Goal: Task Accomplishment & Management: Use online tool/utility

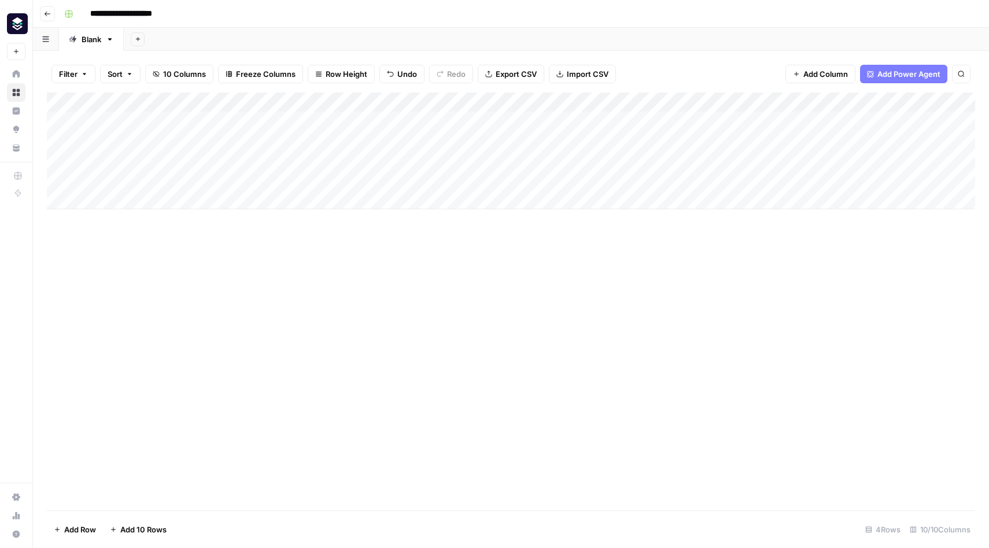
click at [169, 161] on div "Add Column" at bounding box center [511, 151] width 928 height 117
type textarea "**********"
click at [332, 281] on div "Add Column" at bounding box center [511, 302] width 928 height 418
click at [298, 160] on div "Add Column" at bounding box center [511, 151] width 928 height 117
click at [512, 160] on div "Add Column" at bounding box center [511, 151] width 928 height 117
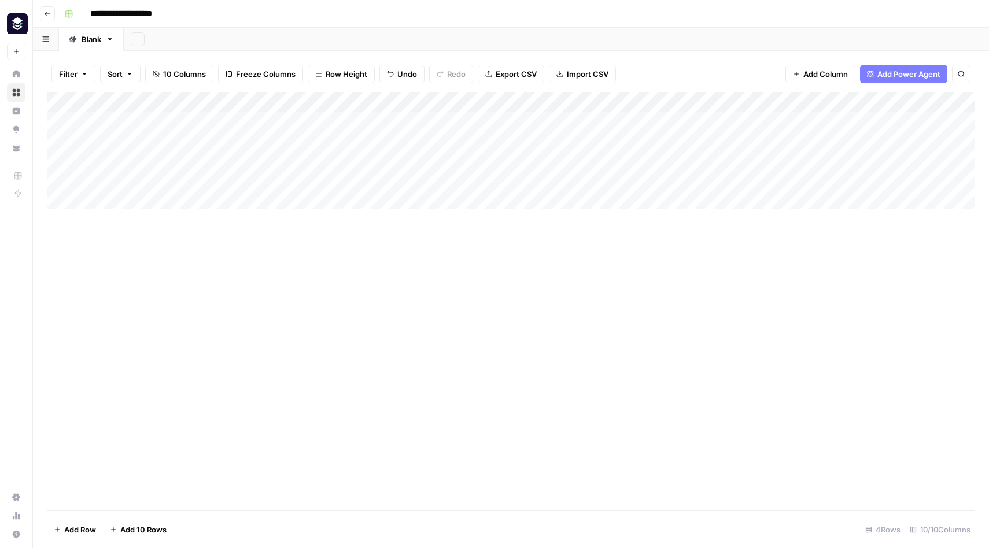
click at [820, 163] on div "Add Column" at bounding box center [511, 151] width 928 height 117
click at [855, 102] on div "Add Column" at bounding box center [511, 151] width 928 height 117
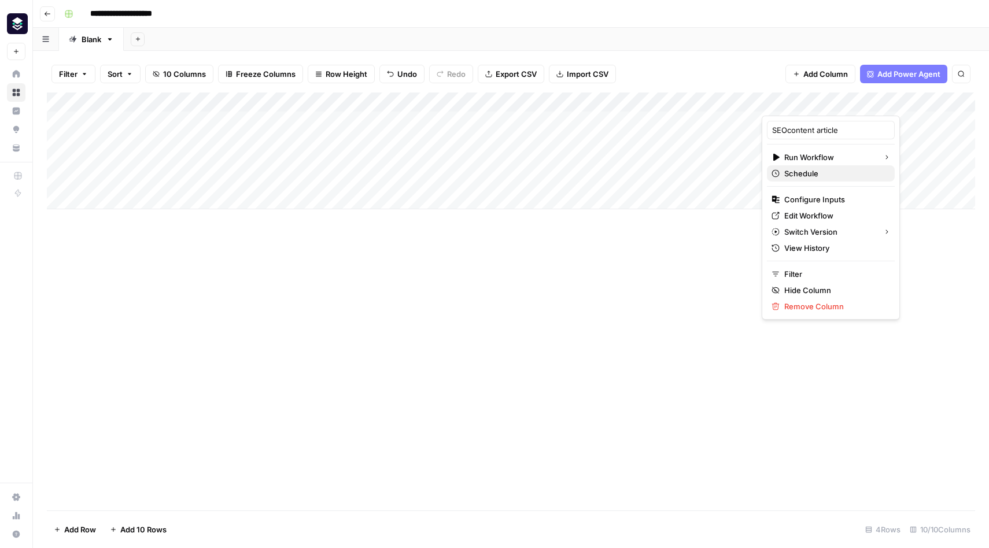
click at [837, 175] on span "Schedule" at bounding box center [834, 174] width 101 height 12
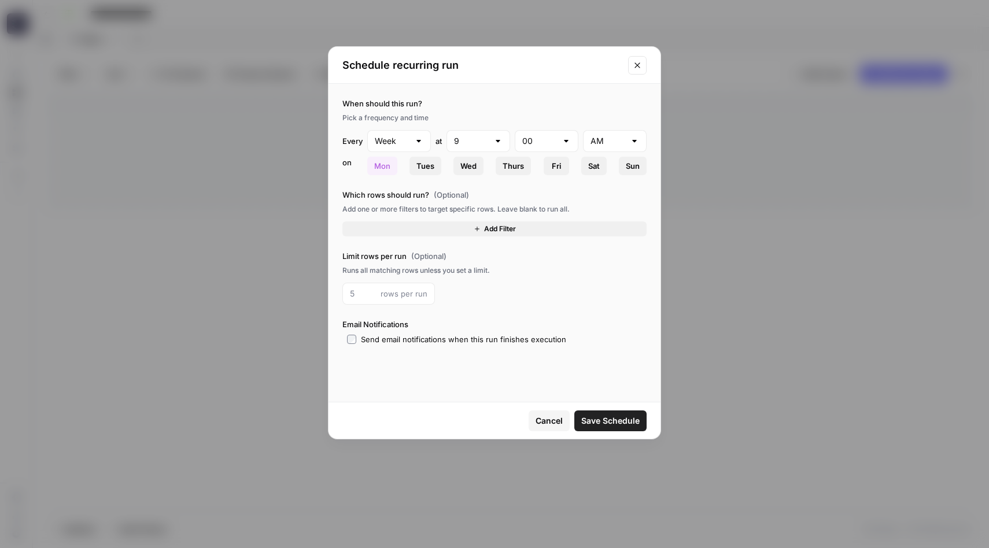
click at [552, 422] on span "Cancel" at bounding box center [549, 421] width 27 height 12
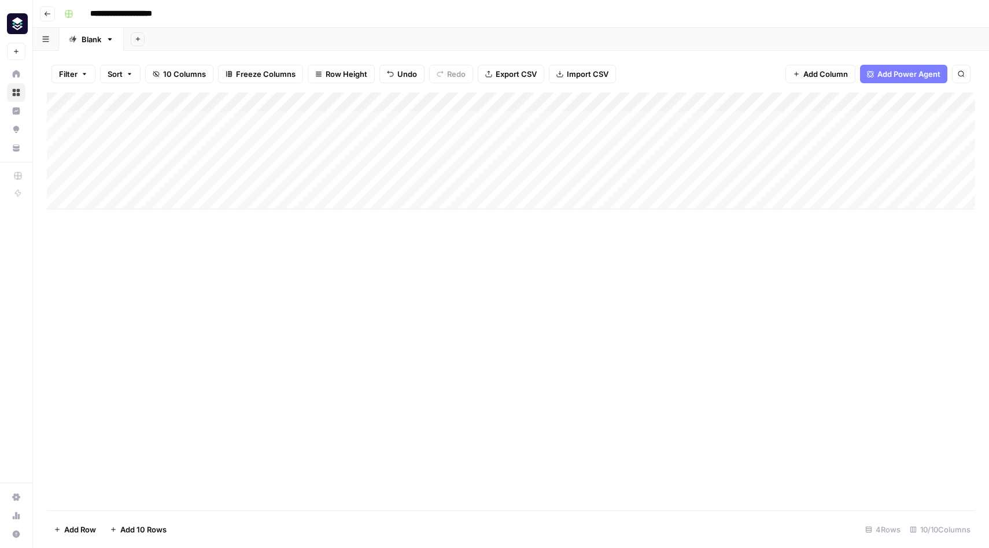
click at [853, 103] on div "Add Column" at bounding box center [511, 151] width 928 height 117
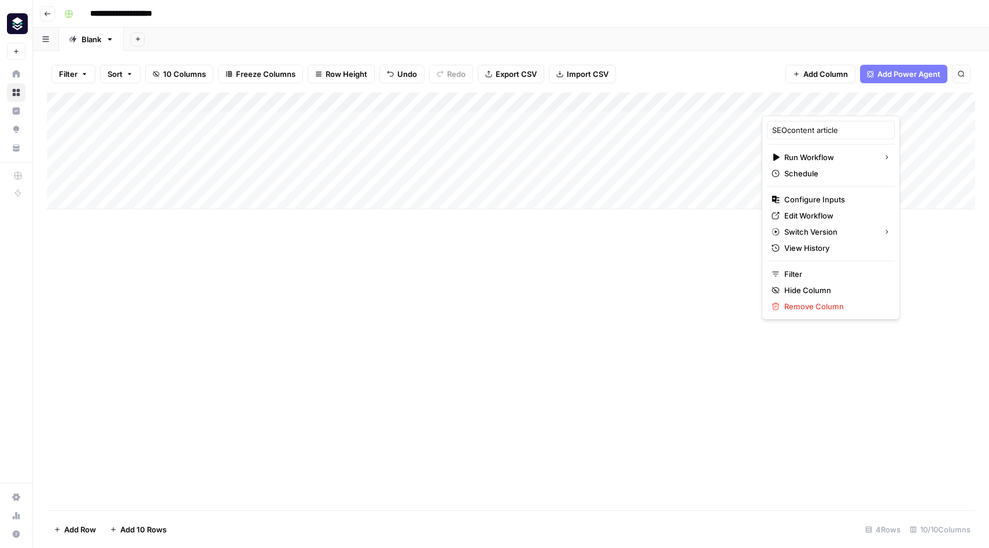
click at [678, 361] on div "Add Column" at bounding box center [511, 302] width 928 height 418
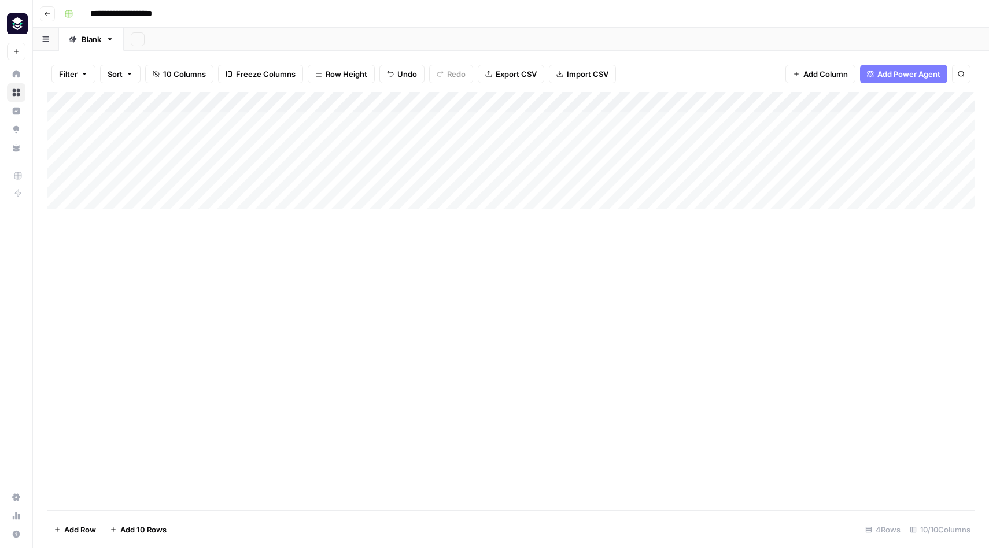
click at [751, 104] on div "Add Column" at bounding box center [511, 151] width 928 height 117
click at [748, 279] on div "Add Column" at bounding box center [511, 302] width 928 height 418
click at [796, 100] on div "Add Column" at bounding box center [511, 151] width 928 height 117
click at [773, 131] on input "Article Final" at bounding box center [771, 130] width 117 height 12
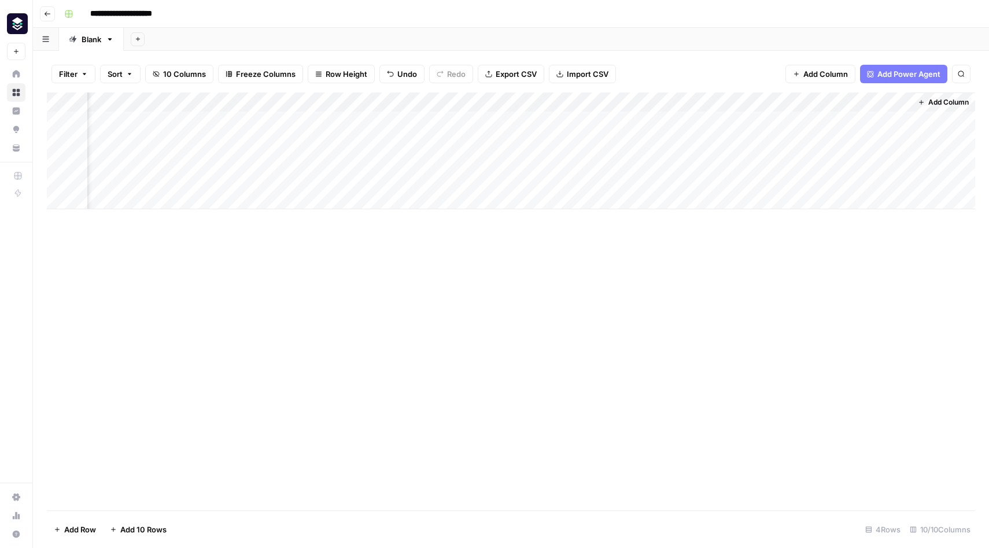
click at [649, 297] on div "Add Column" at bounding box center [511, 302] width 928 height 418
click at [693, 102] on div "Add Column" at bounding box center [511, 151] width 928 height 117
click at [773, 281] on div "Add Column" at bounding box center [511, 302] width 928 height 418
click at [695, 102] on div "Add Column" at bounding box center [511, 151] width 928 height 117
click at [670, 215] on span "Remove Column" at bounding box center [671, 216] width 101 height 12
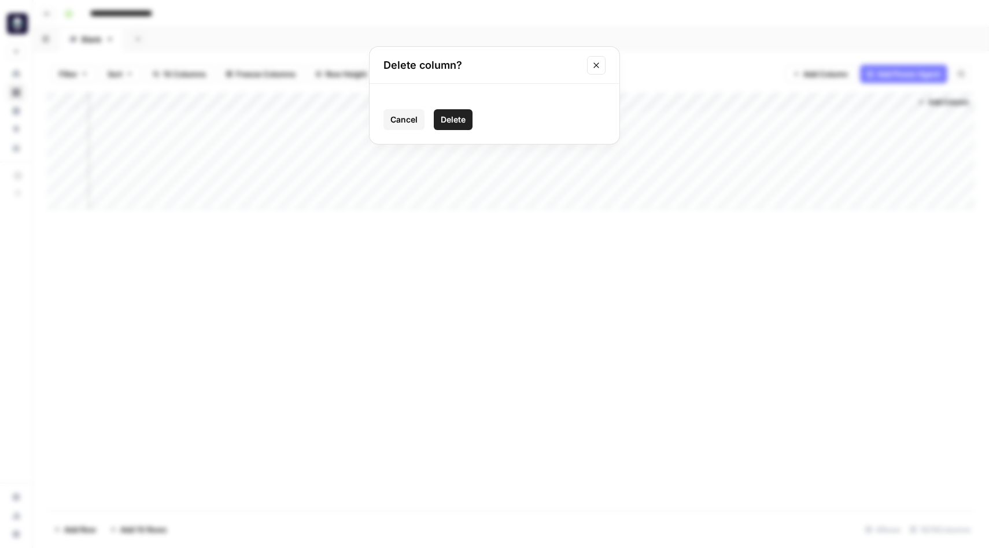
click at [457, 121] on span "Delete" at bounding box center [453, 120] width 25 height 12
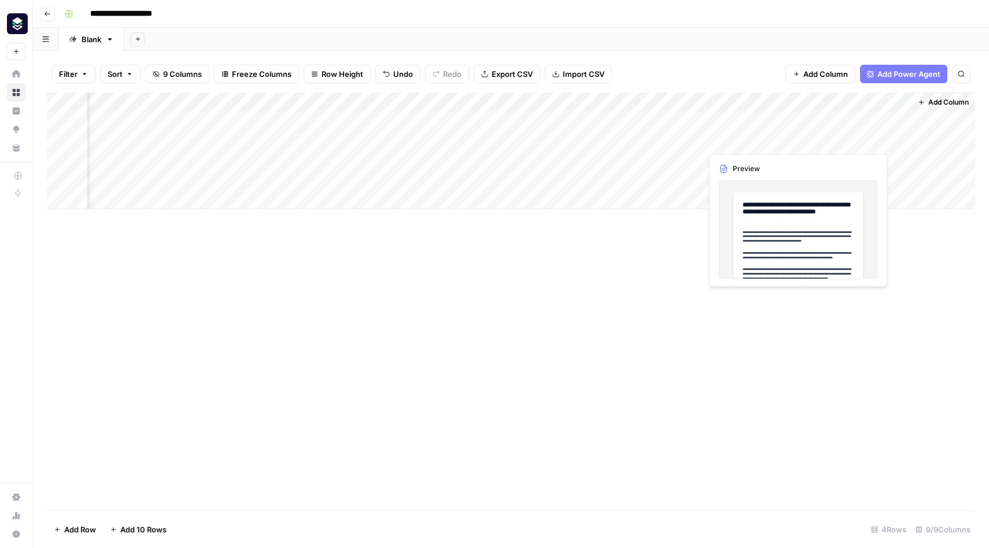
click at [751, 144] on div "Add Column" at bounding box center [511, 151] width 928 height 117
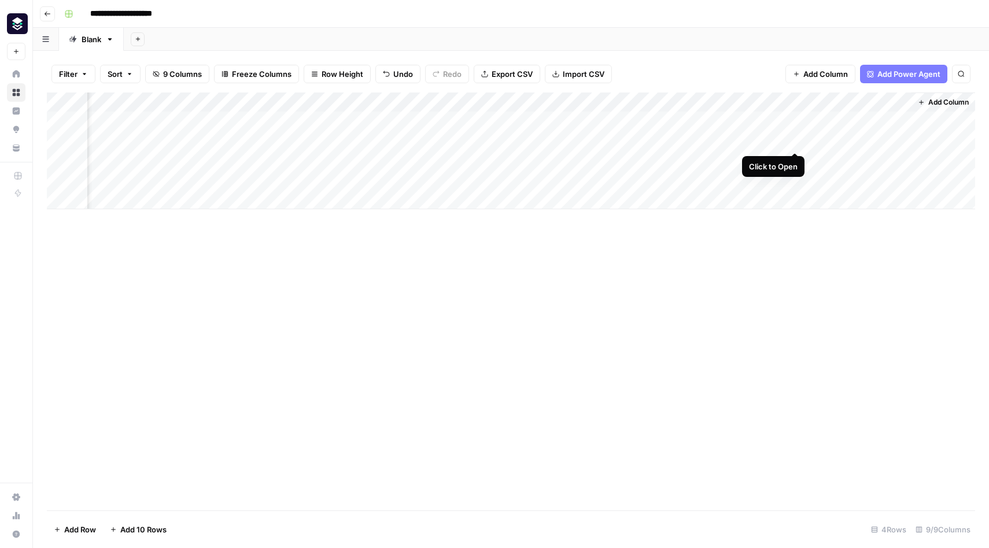
click at [795, 142] on div "Add Column" at bounding box center [511, 151] width 928 height 117
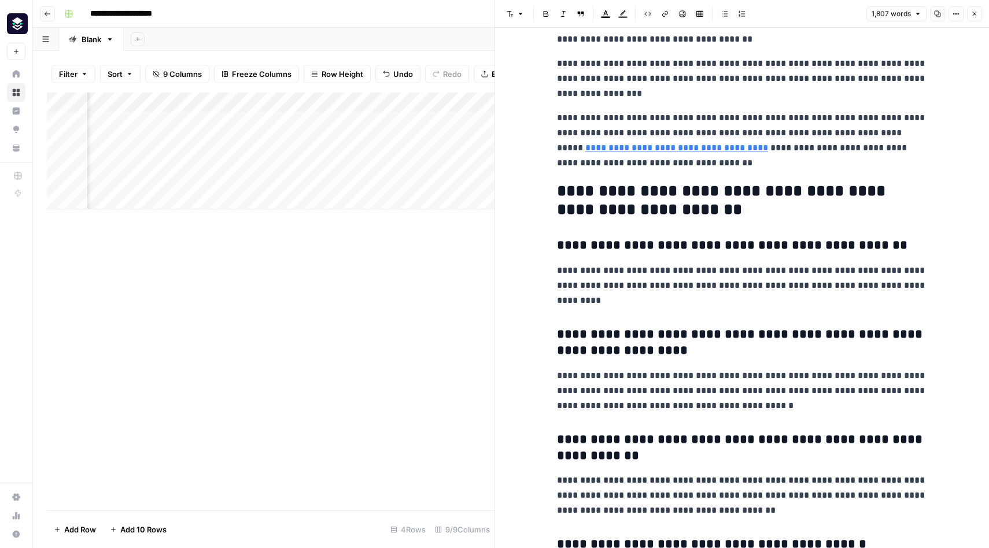
scroll to position [4090, 0]
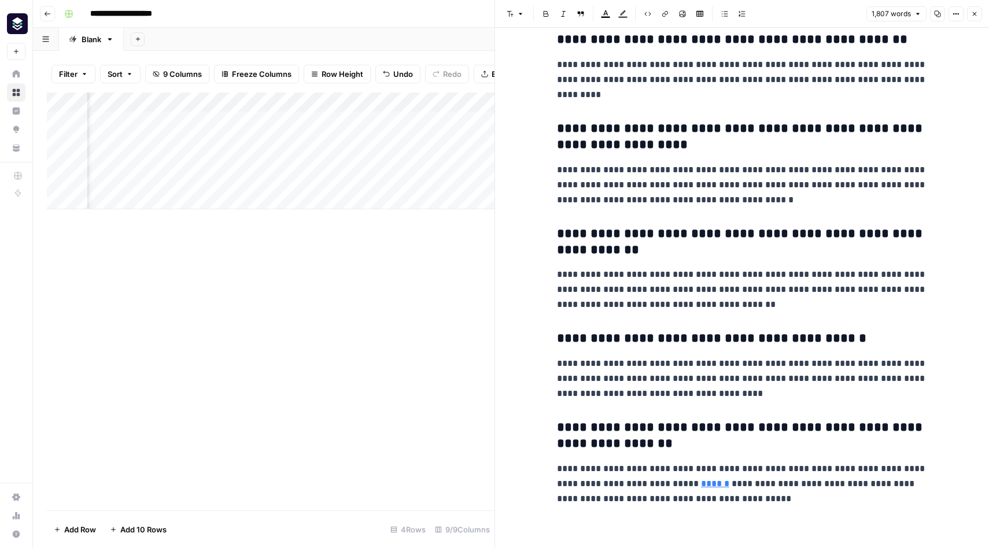
click at [976, 17] on icon "button" at bounding box center [974, 13] width 7 height 7
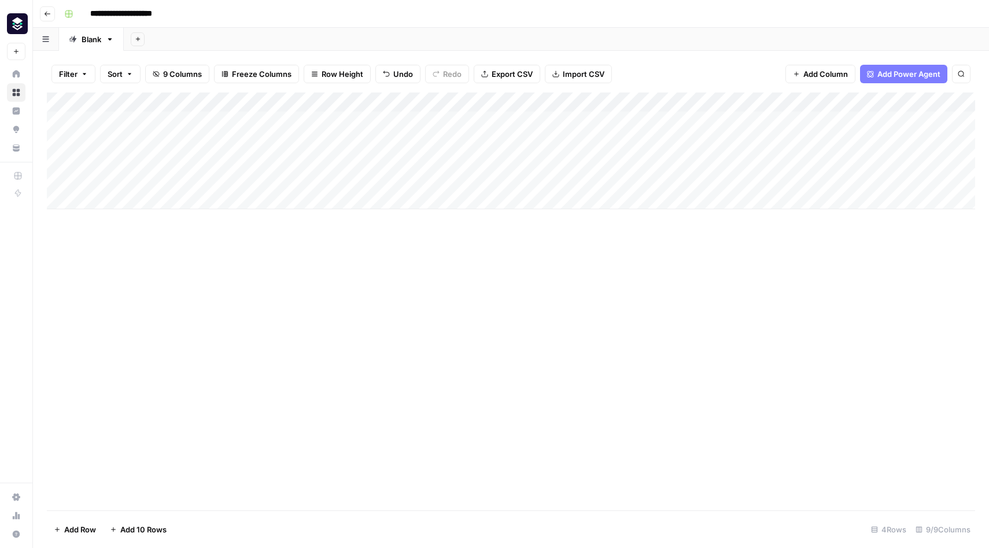
click at [109, 202] on div "Add Column" at bounding box center [511, 151] width 928 height 117
click at [197, 320] on div "Add Column" at bounding box center [511, 302] width 928 height 418
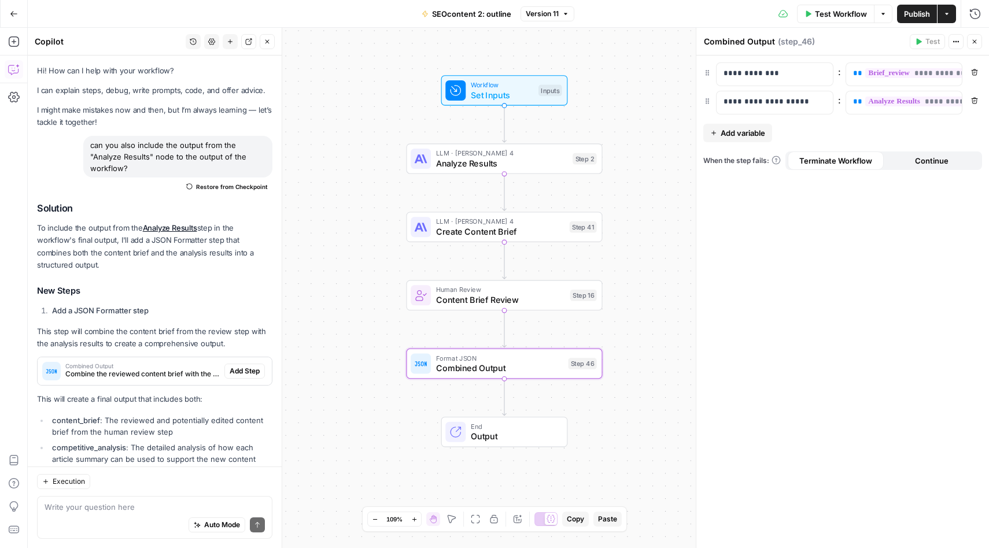
scroll to position [350, 0]
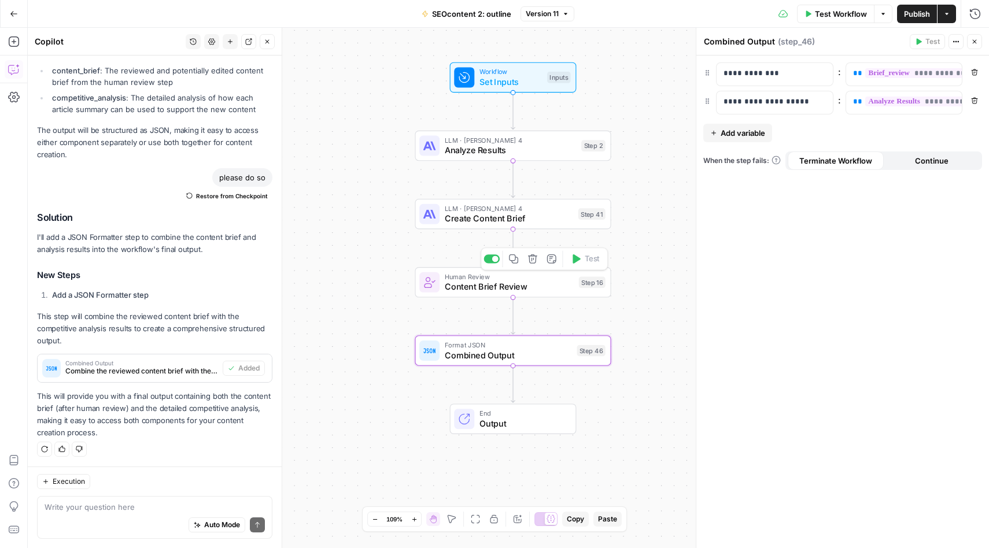
click at [481, 282] on span "Content Brief Review" at bounding box center [509, 287] width 129 height 13
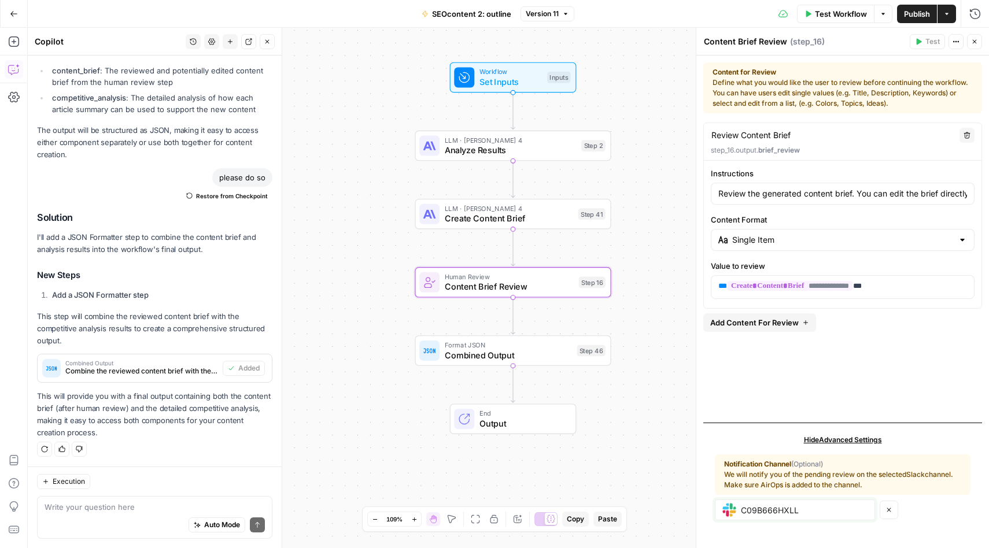
click at [770, 511] on input "C09B666HXLL" at bounding box center [804, 510] width 127 height 10
paste input "R6N6BHR"
type input "C09BR6N6BHR"
click at [410, 420] on div "Workflow Set Inputs Inputs LLM · [PERSON_NAME] 4 Analyze Results Step 2 LLM · […" at bounding box center [508, 288] width 961 height 521
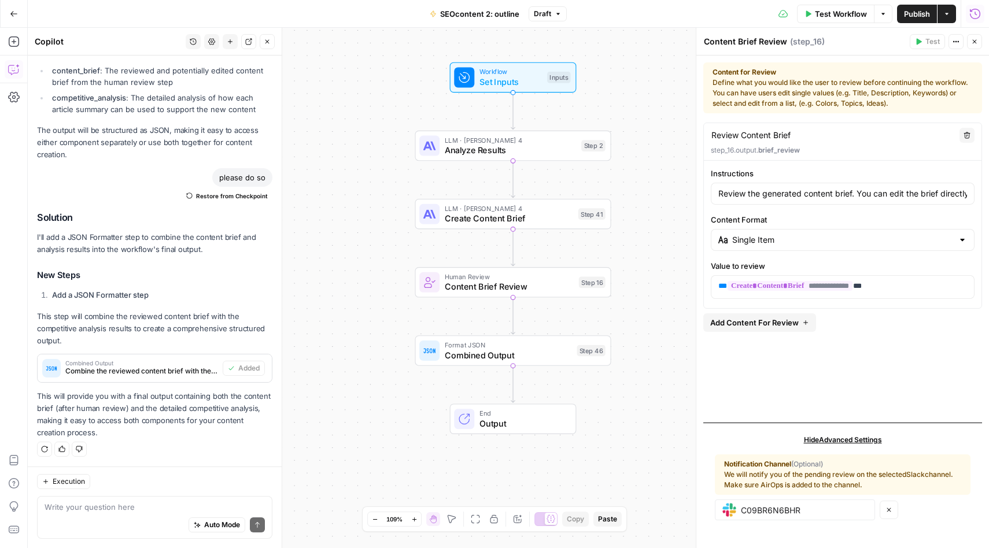
click at [918, 12] on span "Publish" at bounding box center [917, 14] width 26 height 12
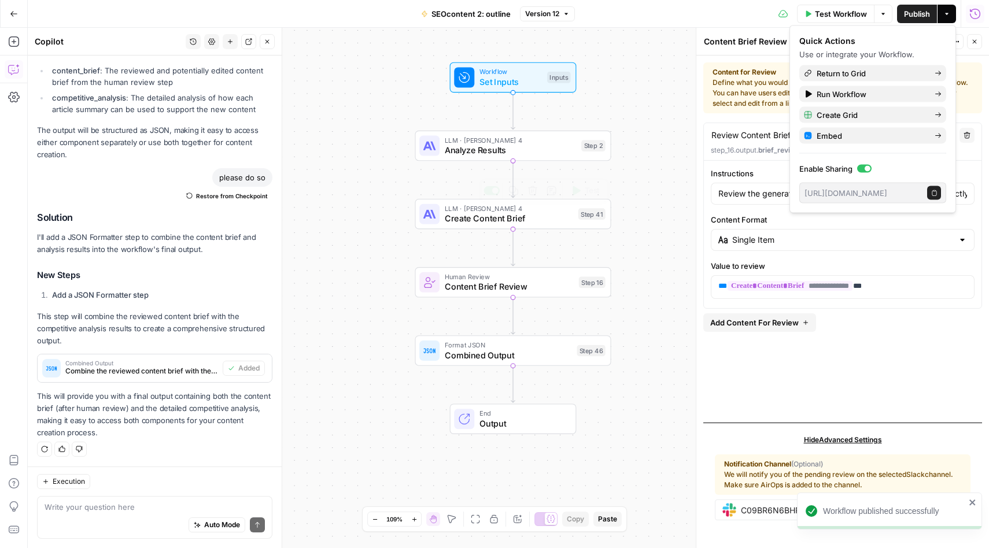
click at [533, 281] on span "Content Brief Review" at bounding box center [509, 287] width 129 height 13
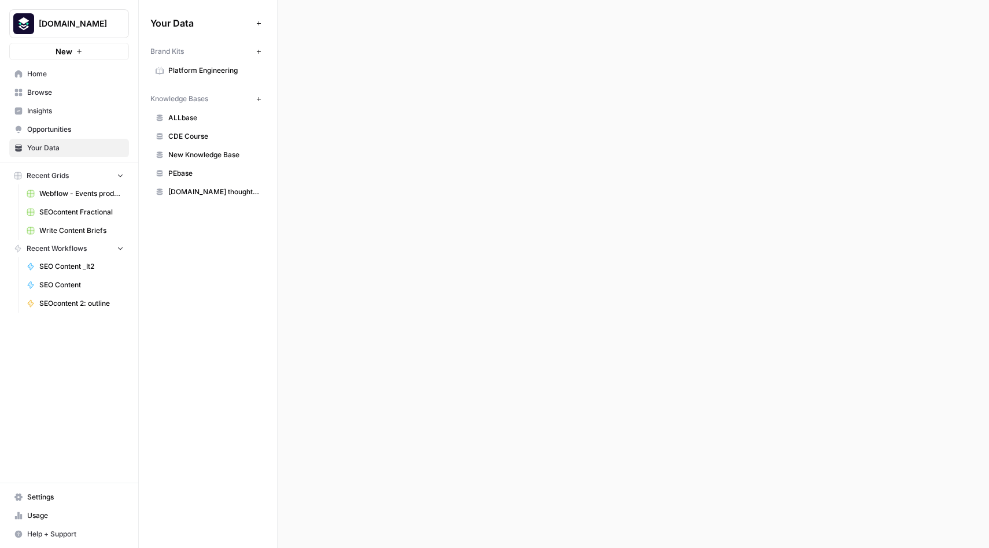
click at [64, 281] on span "SEO Content" at bounding box center [81, 285] width 84 height 10
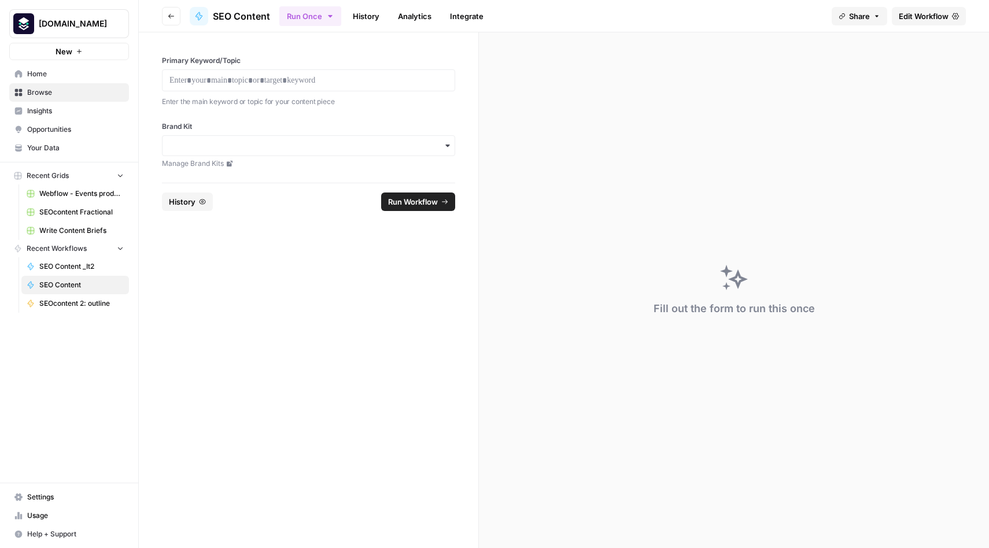
click at [927, 20] on span "Edit Workflow" at bounding box center [924, 16] width 50 height 12
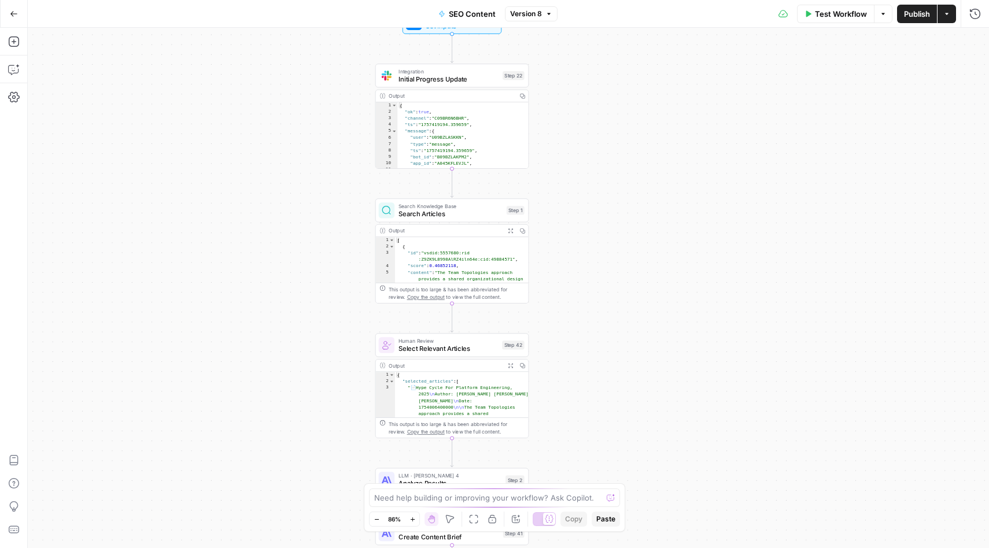
drag, startPoint x: 530, startPoint y: 127, endPoint x: 597, endPoint y: 278, distance: 165.2
click at [597, 278] on div "Workflow Set Inputs Inputs Integration Initial Progress Update Step 22 Output C…" at bounding box center [508, 288] width 961 height 521
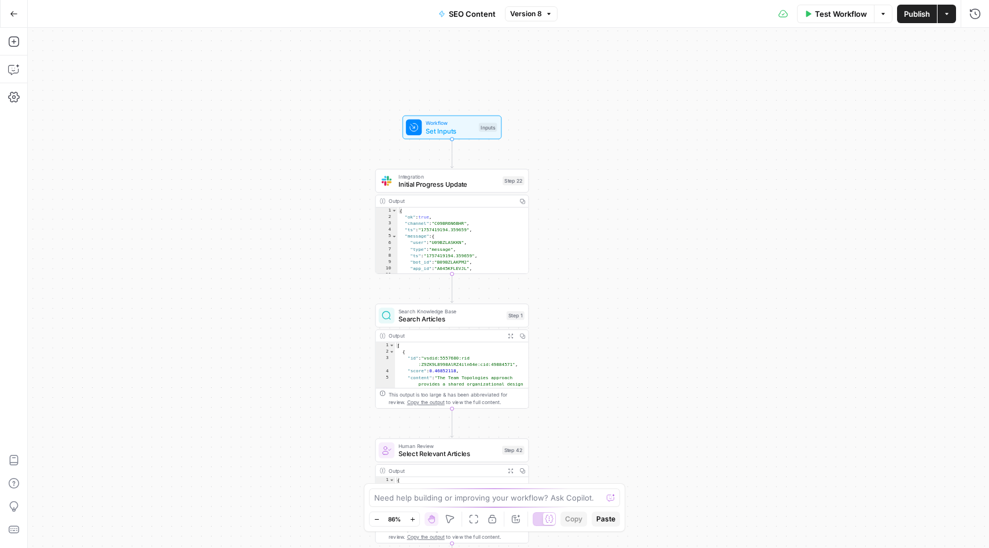
drag, startPoint x: 632, startPoint y: 168, endPoint x: 630, endPoint y: 271, distance: 103.0
click at [631, 273] on div "Workflow Set Inputs Inputs Integration Initial Progress Update Step 22 Output C…" at bounding box center [508, 288] width 961 height 521
click at [448, 184] on span "Initial Progress Update" at bounding box center [448, 184] width 100 height 10
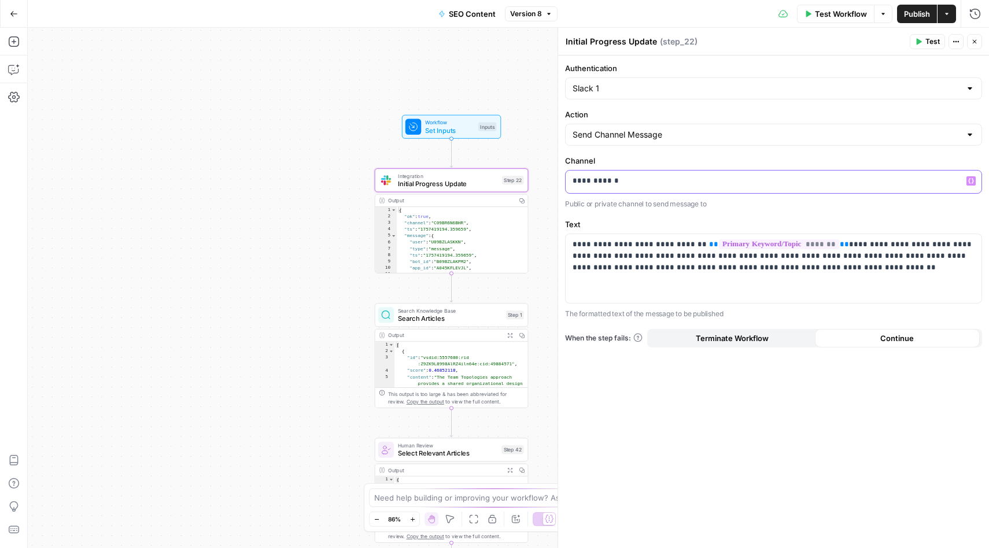
click at [611, 182] on p "**********" at bounding box center [774, 181] width 402 height 12
copy p "**********"
click at [771, 160] on label "Channel" at bounding box center [773, 161] width 417 height 12
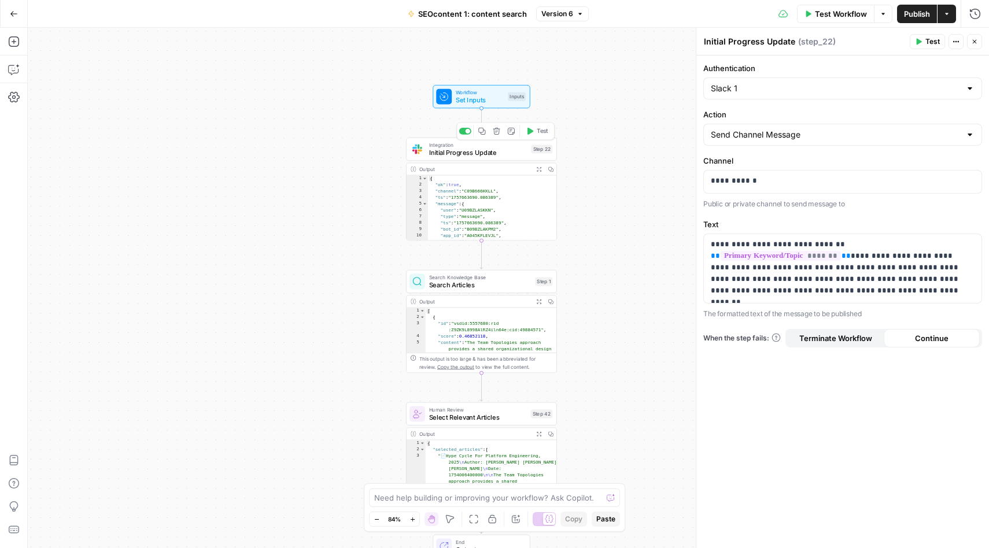
click at [485, 142] on span "Integration" at bounding box center [478, 145] width 98 height 8
click at [743, 176] on p "**********" at bounding box center [843, 181] width 264 height 12
click at [677, 221] on div "Workflow Set Inputs Inputs Integration Initial Progress Update Step 22 Output E…" at bounding box center [508, 288] width 961 height 521
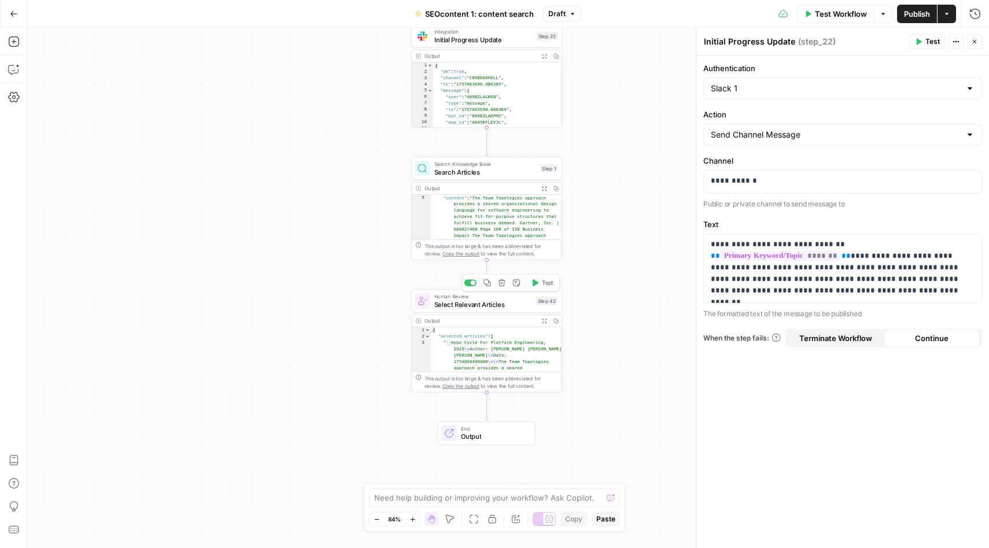
click at [484, 298] on span "Human Review" at bounding box center [483, 297] width 98 height 8
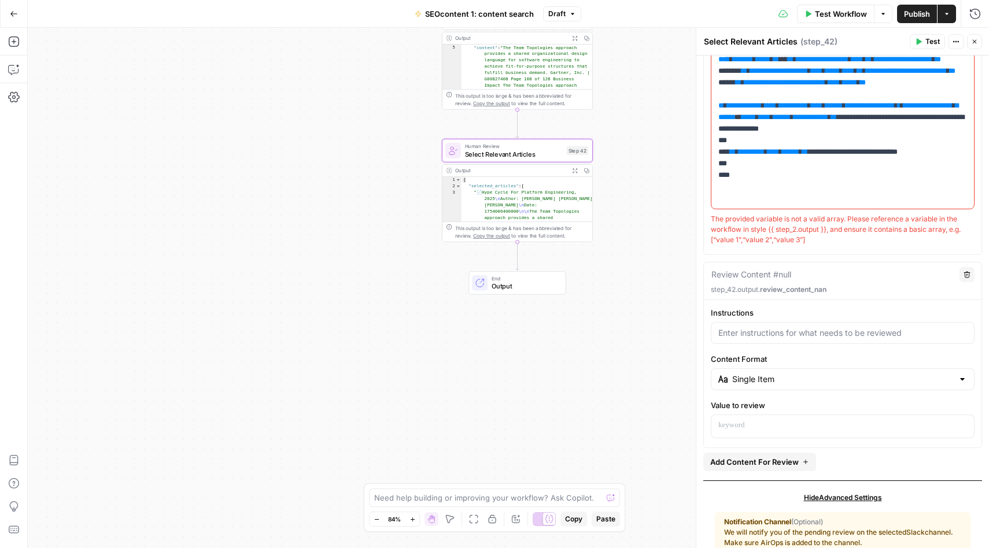
scroll to position [296, 0]
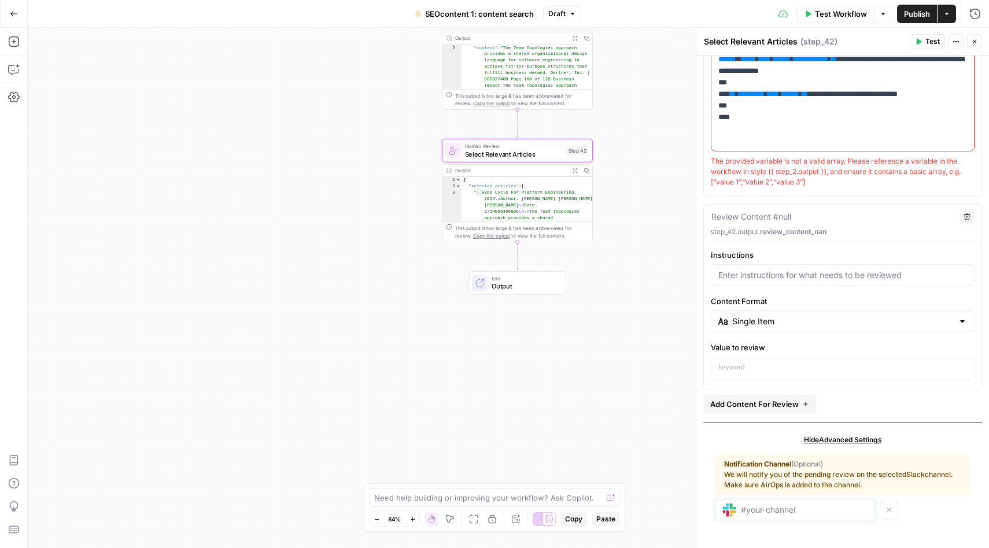
click at [803, 508] on input "text" at bounding box center [804, 510] width 127 height 10
paste input "C09BR6N6BHR"
type input "C09BR6N6BHR"
click at [647, 346] on div "Workflow Set Inputs Inputs Integration Initial Progress Update Step 22 Output E…" at bounding box center [508, 288] width 961 height 521
click at [914, 14] on span "Publish" at bounding box center [917, 14] width 26 height 12
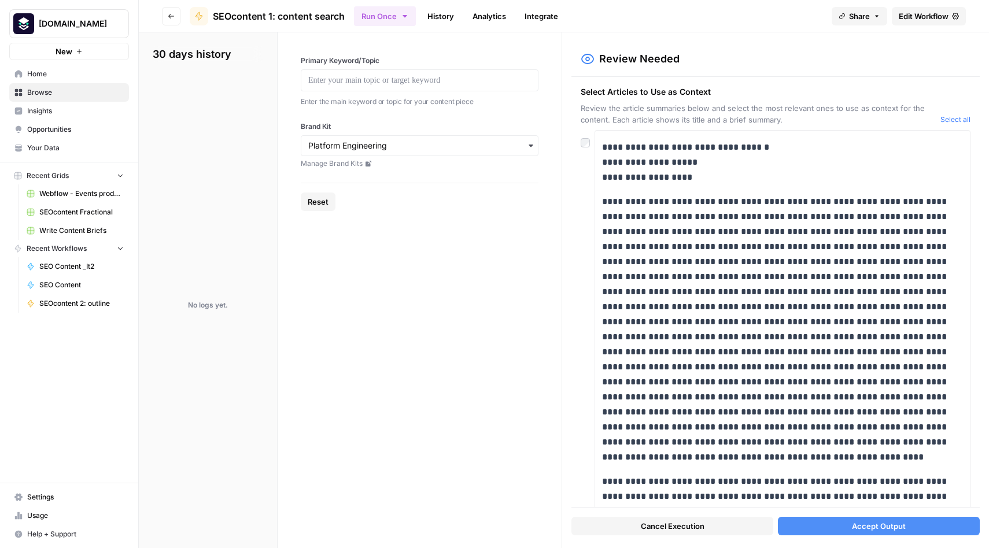
click at [951, 121] on button "Select all" at bounding box center [955, 120] width 30 height 12
click at [870, 528] on span "Accept Output" at bounding box center [879, 527] width 54 height 12
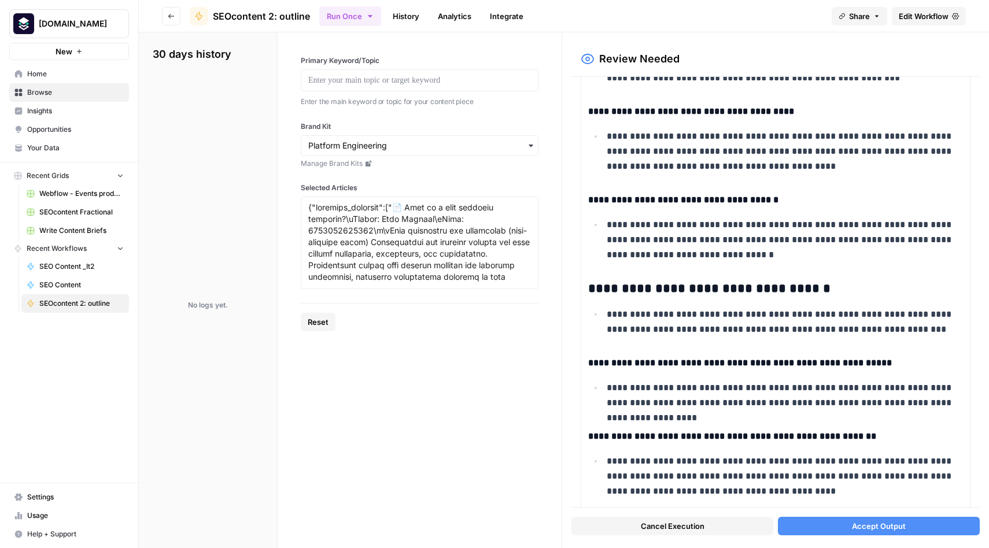
scroll to position [1822, 0]
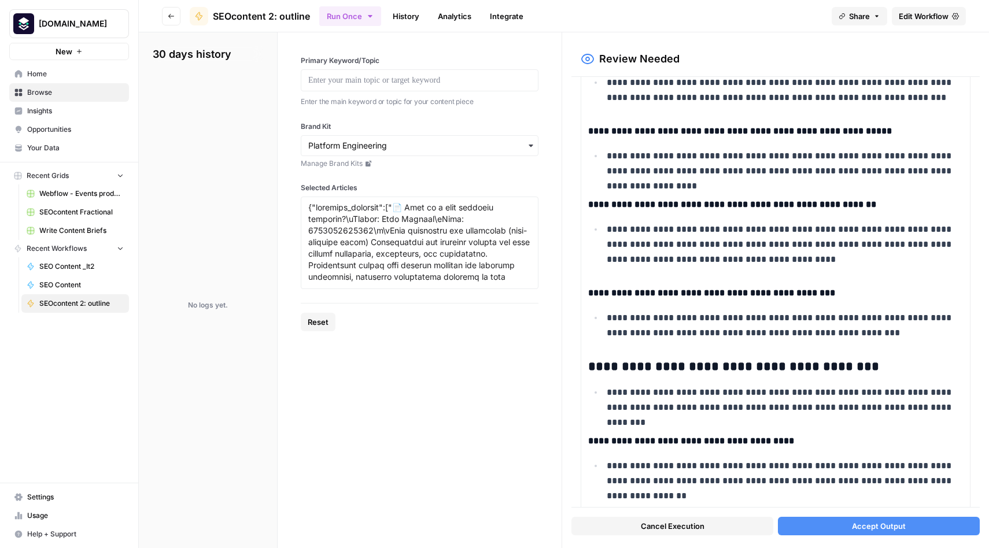
click at [819, 528] on button "Accept Output" at bounding box center [879, 526] width 202 height 19
